Goal: Task Accomplishment & Management: Complete application form

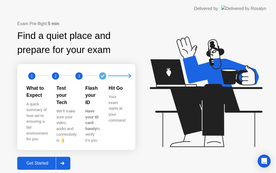
click at [48, 160] on div "Get Started" at bounding box center [37, 162] width 37 height 5
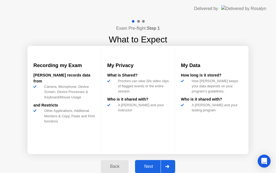
click at [152, 164] on div "Next" at bounding box center [149, 166] width 24 height 5
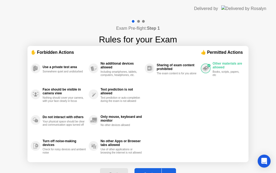
click at [149, 170] on button "Got it" at bounding box center [156, 174] width 42 height 13
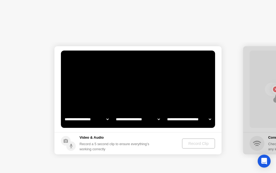
select select "**********"
select select "*******"
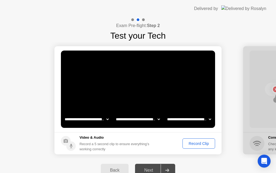
click at [194, 143] on div "Record Clip" at bounding box center [198, 143] width 29 height 4
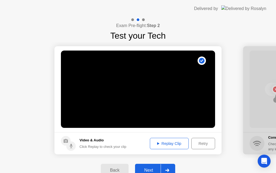
click at [151, 168] on div "Next" at bounding box center [149, 169] width 24 height 5
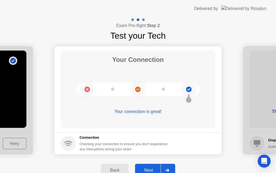
click at [149, 169] on div "Next" at bounding box center [149, 169] width 24 height 5
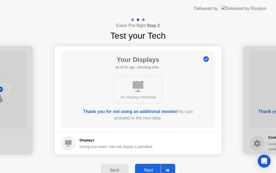
click at [149, 169] on div "Next" at bounding box center [149, 169] width 24 height 5
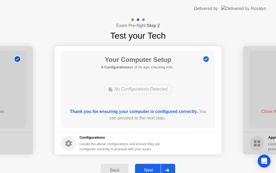
click at [149, 169] on div "Next" at bounding box center [149, 169] width 24 height 5
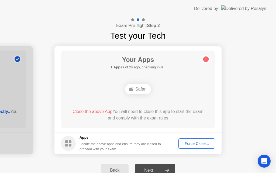
click at [190, 143] on div "Force Close..." at bounding box center [196, 143] width 33 height 4
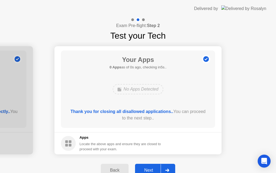
click at [150, 171] on div "Next" at bounding box center [149, 169] width 24 height 5
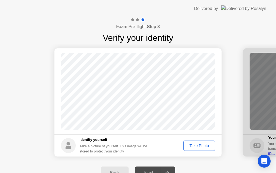
click at [199, 145] on div "Take Photo" at bounding box center [199, 145] width 28 height 4
click at [152, 171] on div "Next" at bounding box center [149, 172] width 24 height 5
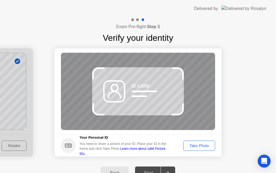
click at [199, 144] on div "Take Photo" at bounding box center [199, 145] width 28 height 4
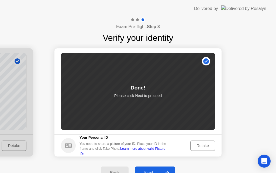
click at [153, 170] on div "Next" at bounding box center [149, 172] width 24 height 5
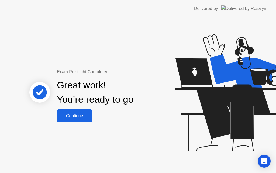
click at [75, 118] on div "Continue" at bounding box center [75, 115] width 32 height 5
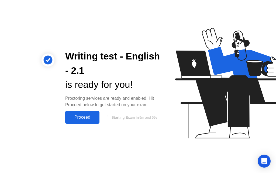
click at [82, 115] on div "Proceed" at bounding box center [82, 117] width 31 height 5
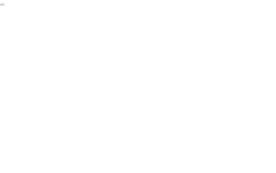
click at [4, 5] on button "End Proctoring Session" at bounding box center [2, 5] width 4 height 2
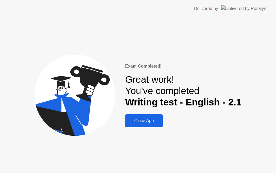
click at [157, 117] on button "Close App" at bounding box center [144, 120] width 38 height 13
